Goal: Find specific page/section: Find specific page/section

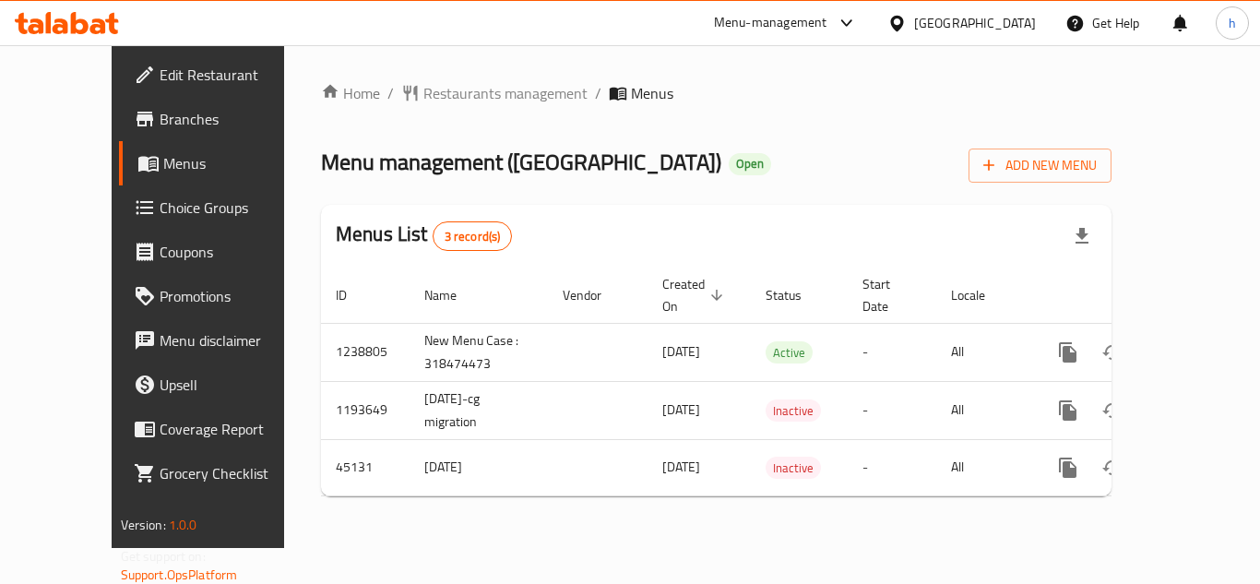
click at [968, 18] on div "[GEOGRAPHIC_DATA]" at bounding box center [975, 23] width 122 height 20
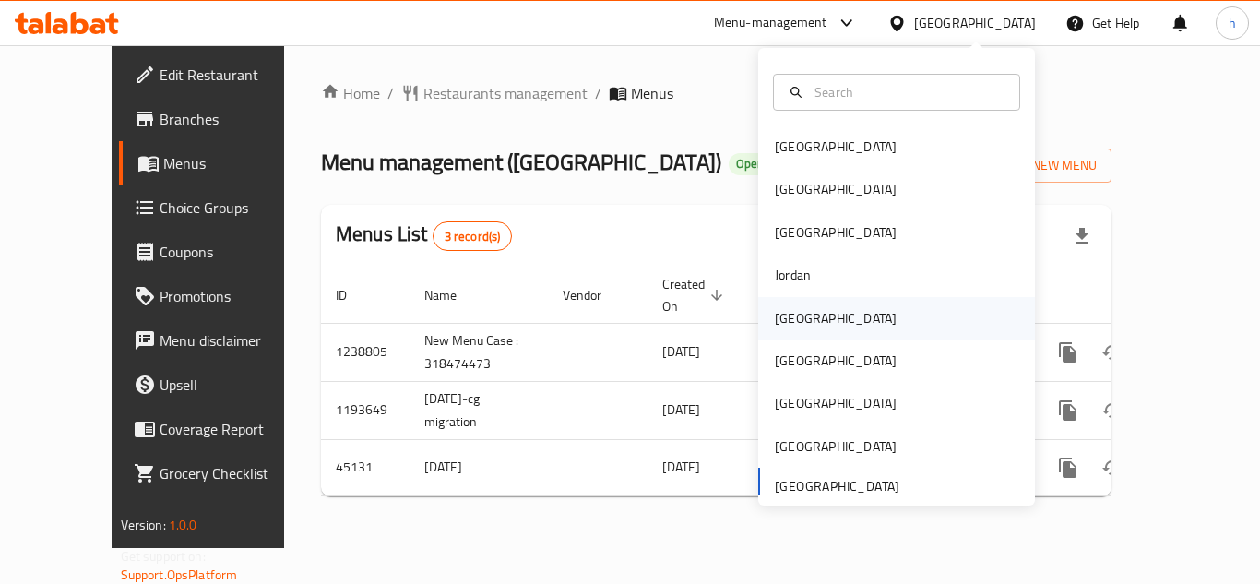
click at [787, 321] on div "[GEOGRAPHIC_DATA]" at bounding box center [836, 318] width 122 height 20
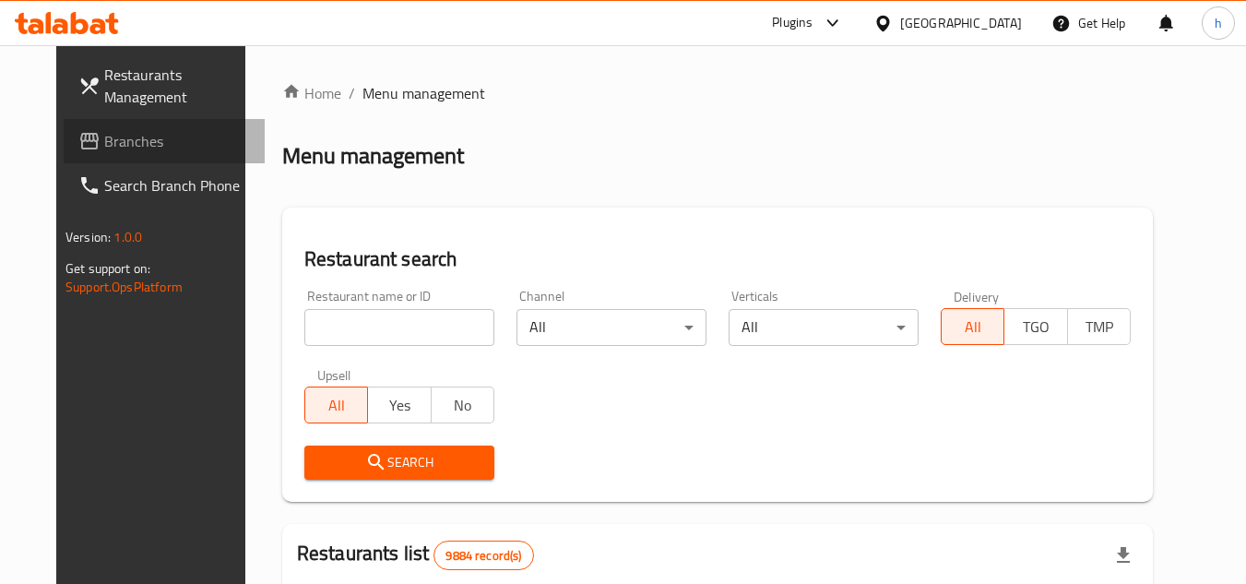
click at [156, 145] on span "Branches" at bounding box center [177, 141] width 146 height 22
